Goal: Task Accomplishment & Management: Complete application form

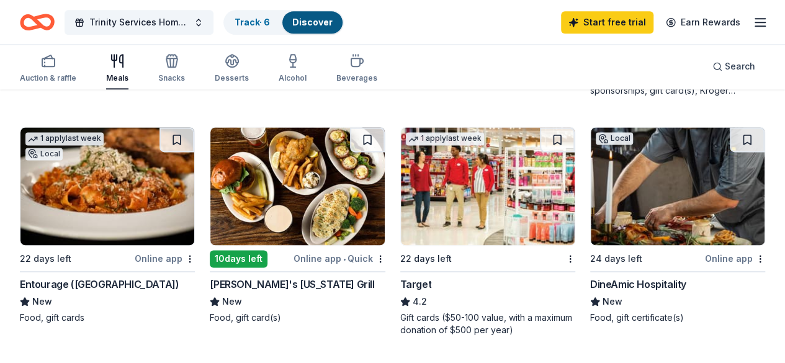
scroll to position [807, 0]
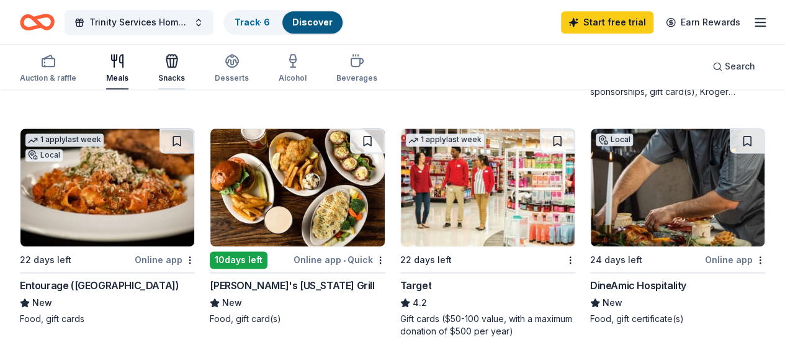
click at [185, 73] on div "Snacks" at bounding box center [171, 78] width 27 height 10
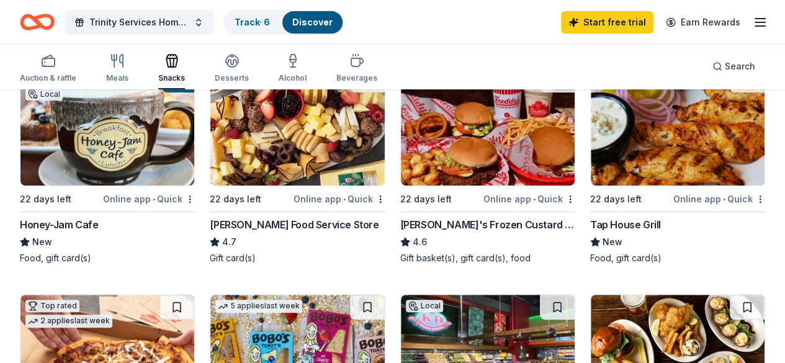
scroll to position [186, 0]
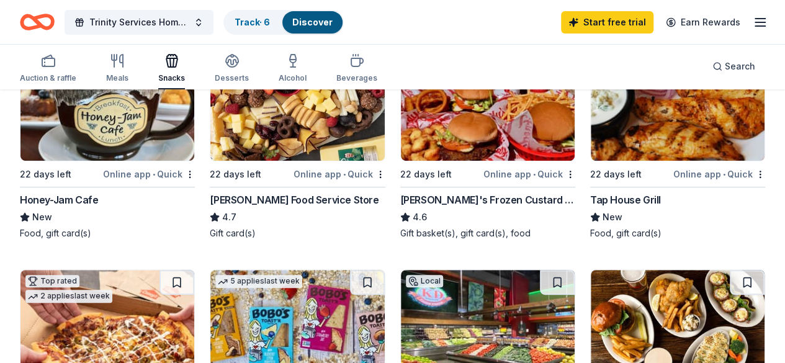
click at [68, 193] on div "Honey-Jam Cafe" at bounding box center [59, 199] width 78 height 15
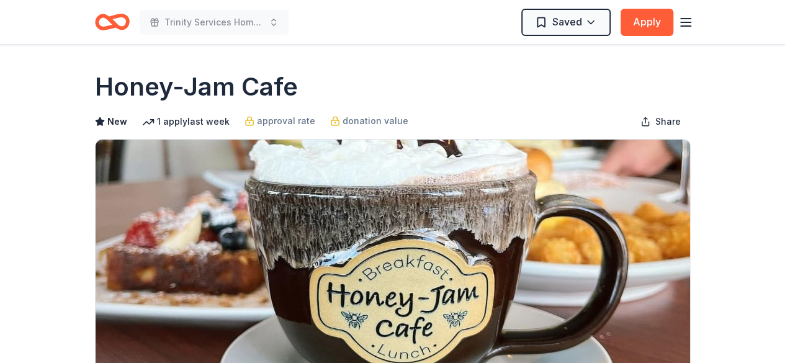
drag, startPoint x: 300, startPoint y: 88, endPoint x: 103, endPoint y: 84, distance: 197.5
click at [103, 84] on div "Honey-Jam Cafe" at bounding box center [393, 87] width 596 height 35
drag, startPoint x: 92, startPoint y: 96, endPoint x: 263, endPoint y: 95, distance: 171.3
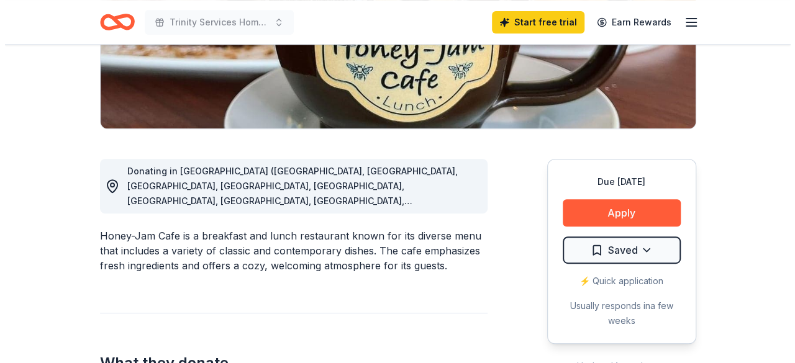
scroll to position [310, 0]
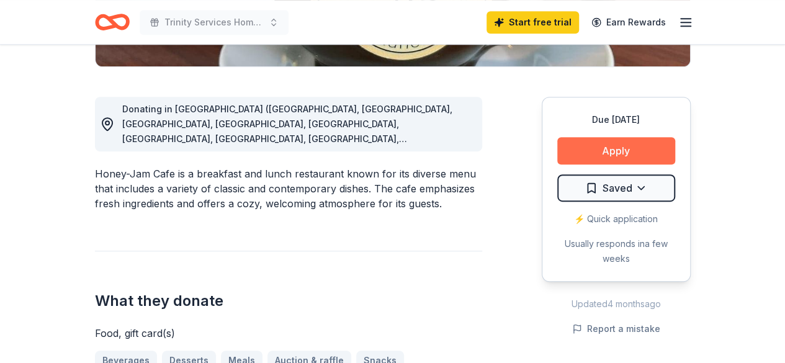
click at [588, 138] on button "Apply" at bounding box center [616, 150] width 118 height 27
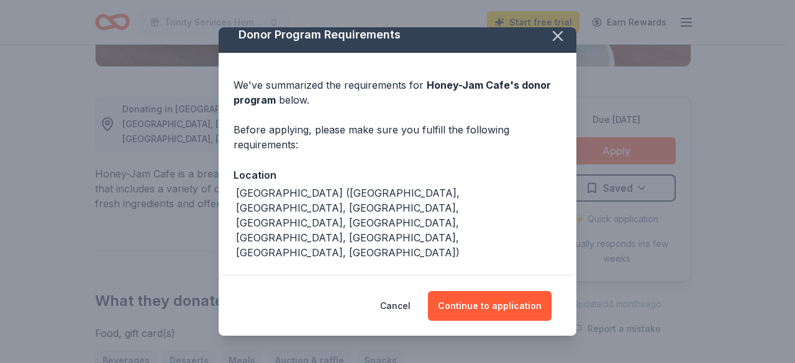
scroll to position [14, 0]
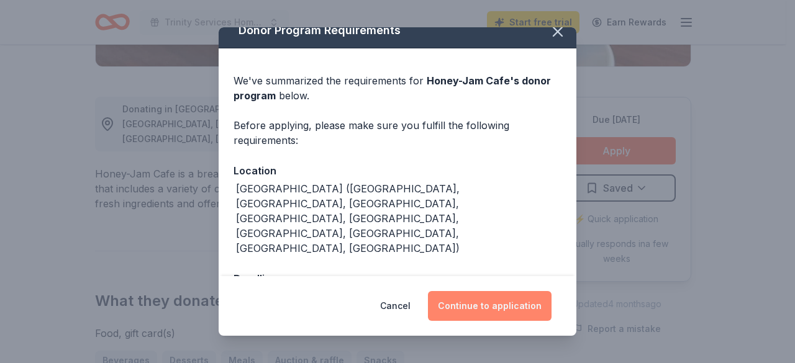
click at [493, 303] on button "Continue to application" at bounding box center [490, 306] width 124 height 30
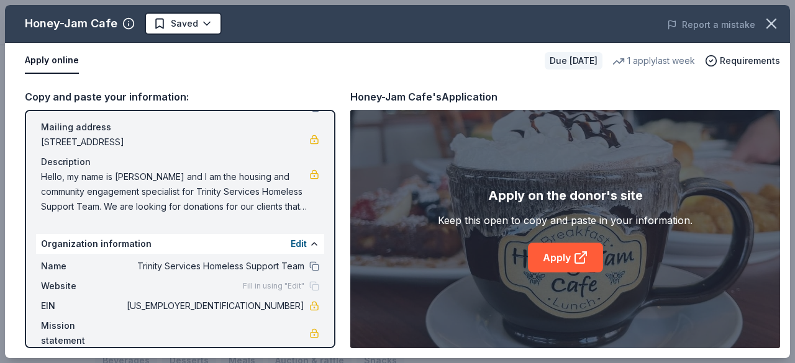
scroll to position [102, 0]
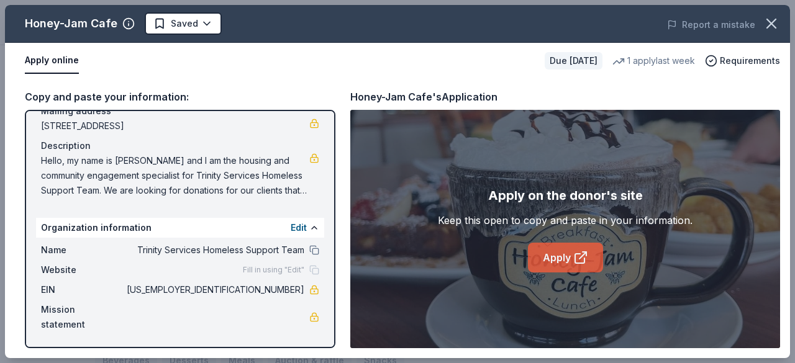
click at [565, 255] on link "Apply" at bounding box center [565, 258] width 75 height 30
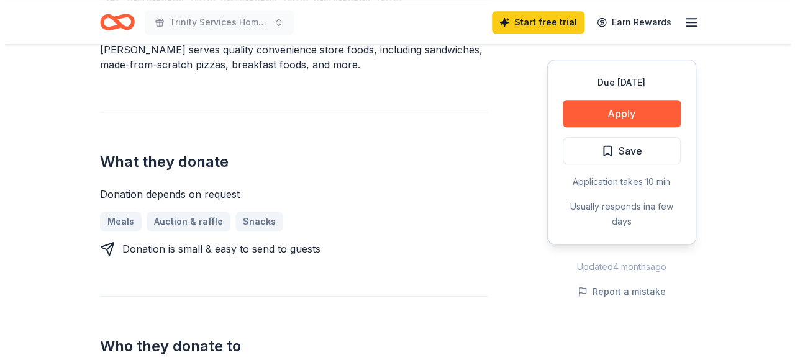
scroll to position [372, 0]
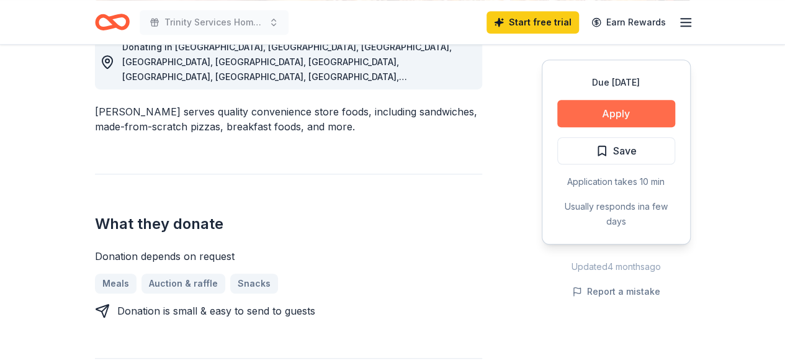
click at [615, 119] on button "Apply" at bounding box center [616, 113] width 118 height 27
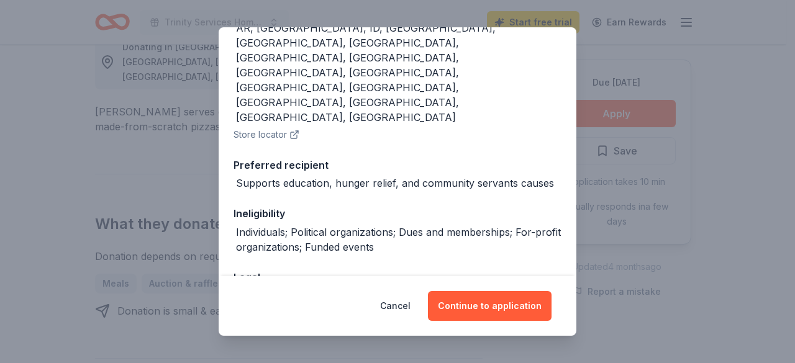
scroll to position [178, 0]
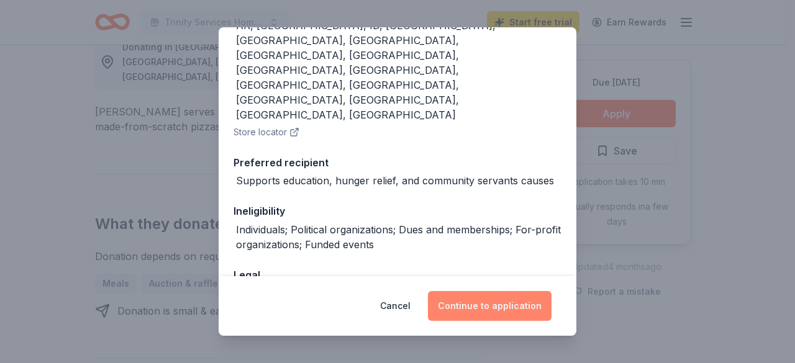
click at [508, 305] on button "Continue to application" at bounding box center [490, 306] width 124 height 30
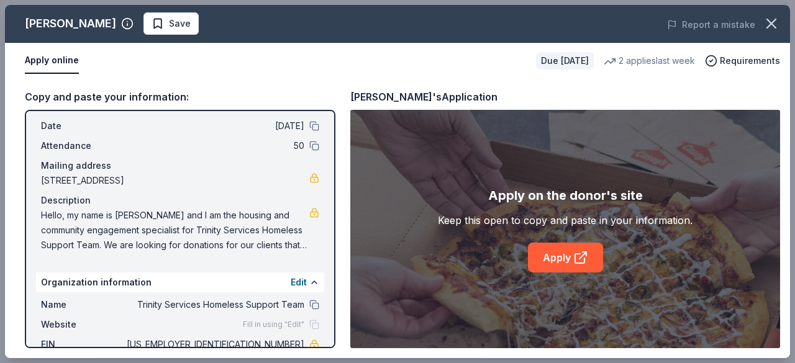
scroll to position [102, 0]
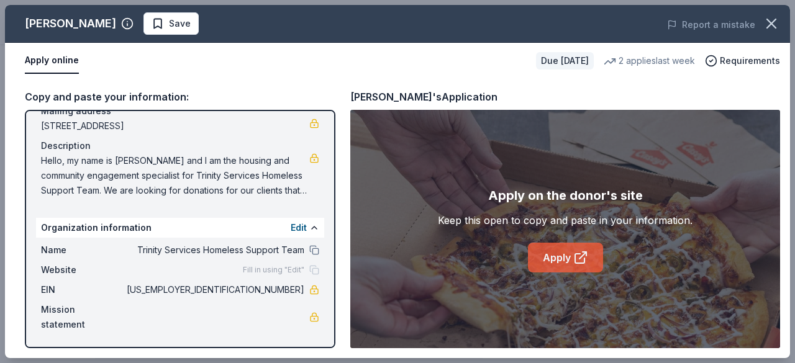
click at [577, 259] on icon at bounding box center [580, 257] width 15 height 15
